Goal: Transaction & Acquisition: Purchase product/service

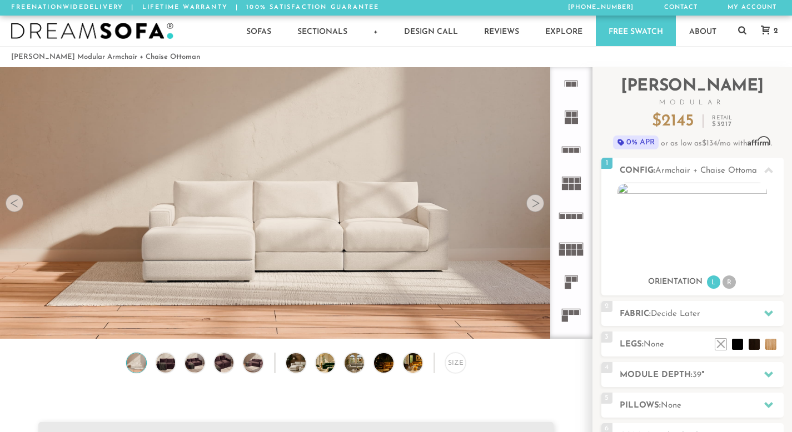
scroll to position [12182, 783]
click at [567, 153] on rect at bounding box center [565, 150] width 5 height 5
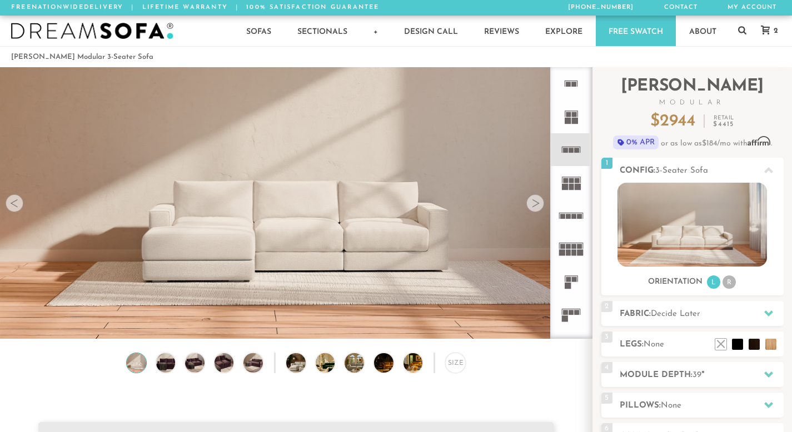
click at [570, 280] on rect at bounding box center [568, 279] width 5 height 5
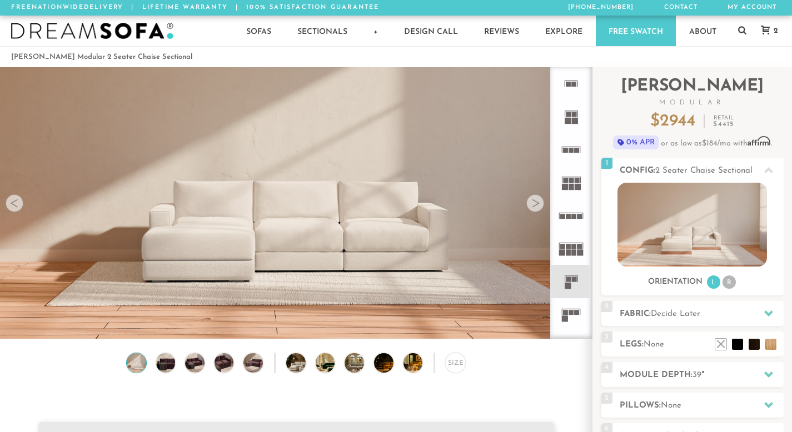
click at [567, 308] on icon at bounding box center [570, 314] width 33 height 33
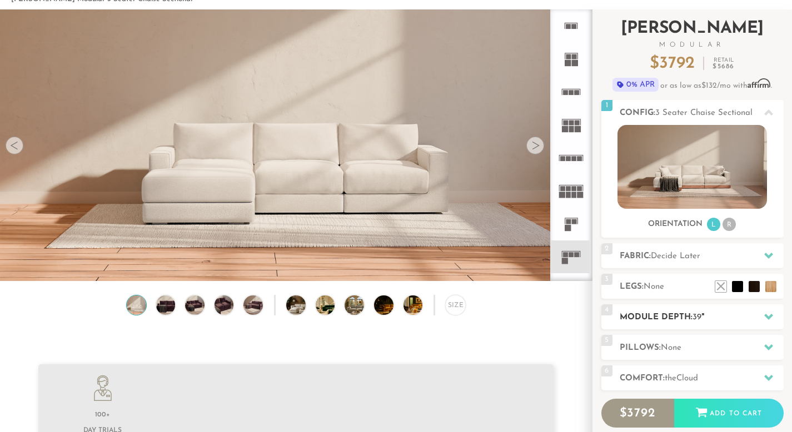
scroll to position [68, 0]
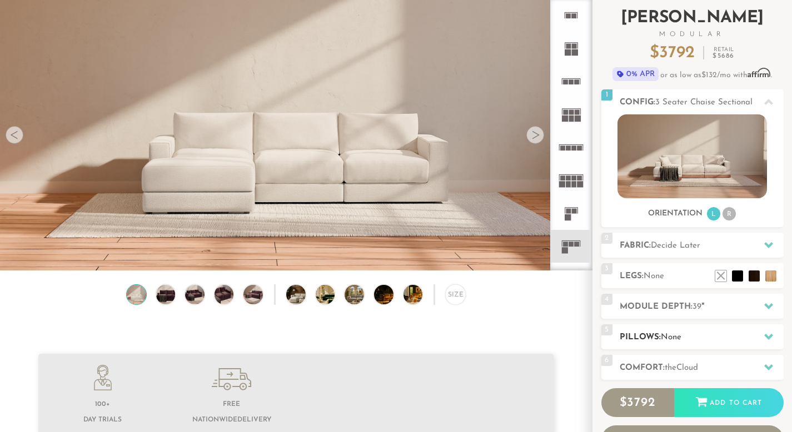
click at [666, 337] on span "None" at bounding box center [670, 337] width 21 height 8
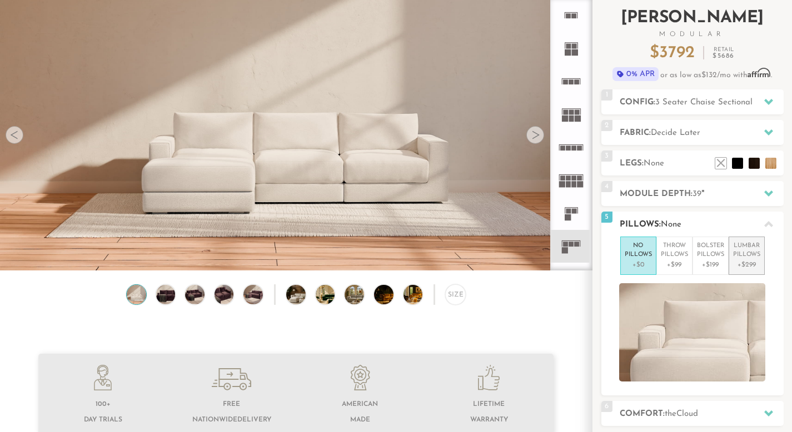
click at [752, 240] on li "Lumbar Pillows +$299" at bounding box center [746, 256] width 36 height 38
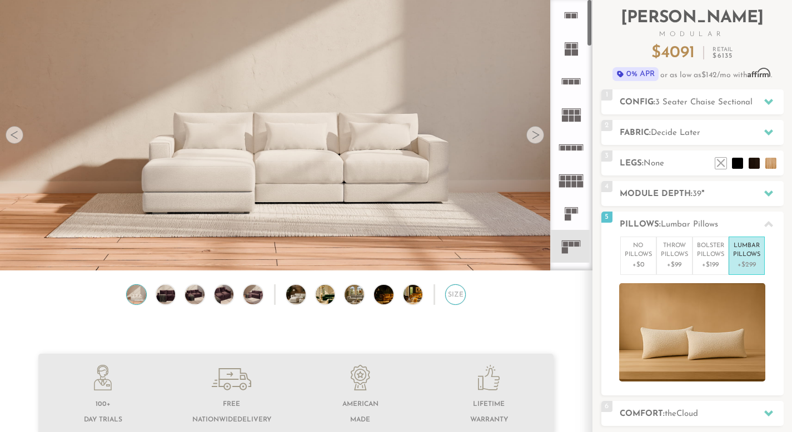
click at [446, 294] on div "Size" at bounding box center [455, 294] width 21 height 21
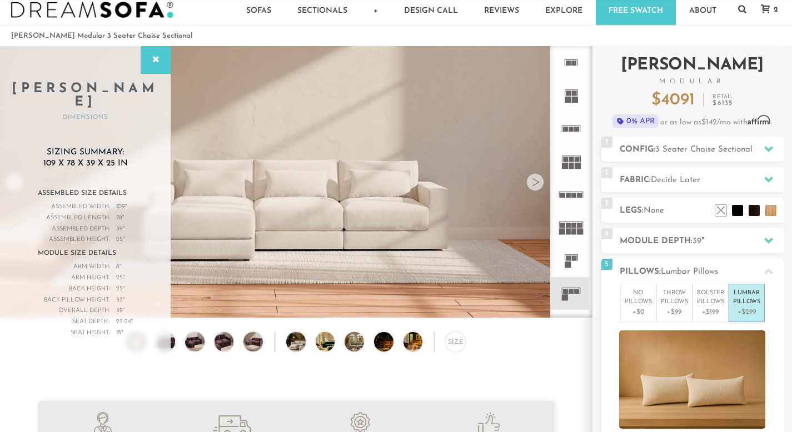
scroll to position [17, 0]
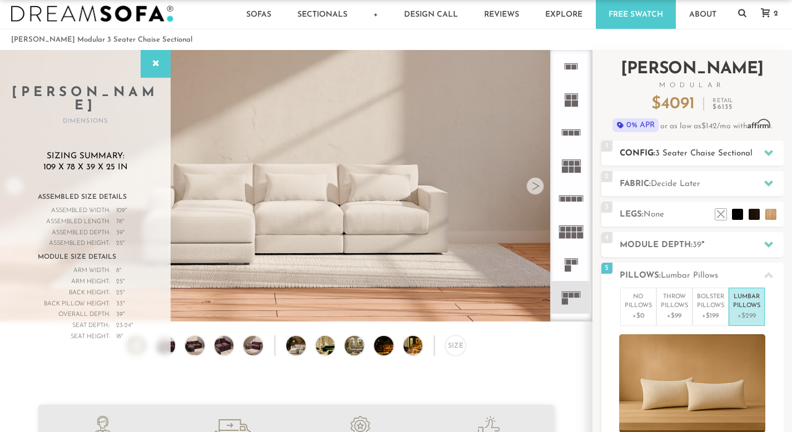
click at [672, 152] on span "3 Seater Chaise Sectional" at bounding box center [703, 153] width 97 height 8
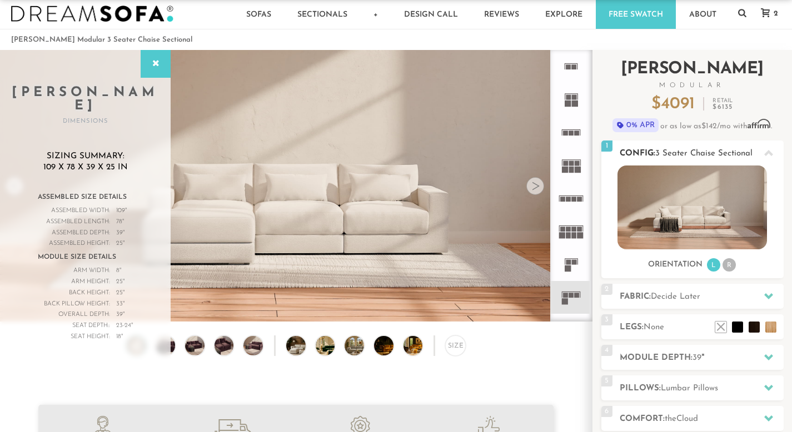
click at [728, 267] on li "R" at bounding box center [728, 264] width 13 height 13
